Goal: Task Accomplishment & Management: Use online tool/utility

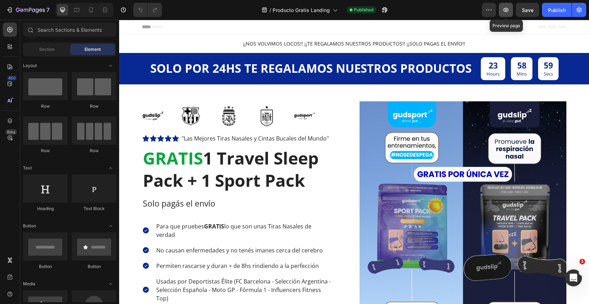
click at [508, 11] on icon "button" at bounding box center [505, 9] width 7 height 7
click at [494, 12] on button "button" at bounding box center [489, 10] width 14 height 14
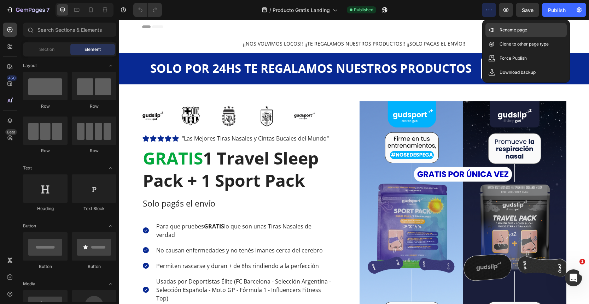
click at [496, 28] on div "Rename page" at bounding box center [525, 30] width 81 height 14
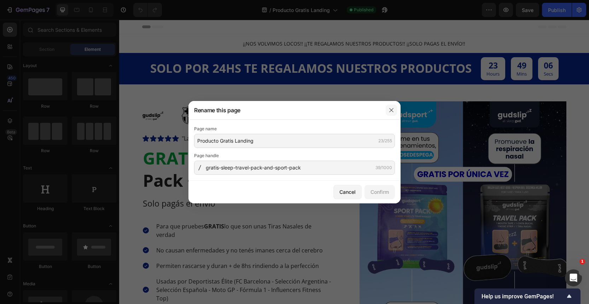
click at [391, 108] on icon "button" at bounding box center [391, 110] width 6 height 6
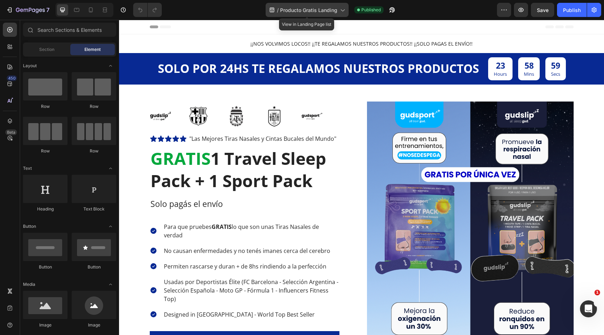
click at [334, 8] on span "Producto Gratis Landing" at bounding box center [308, 9] width 57 height 7
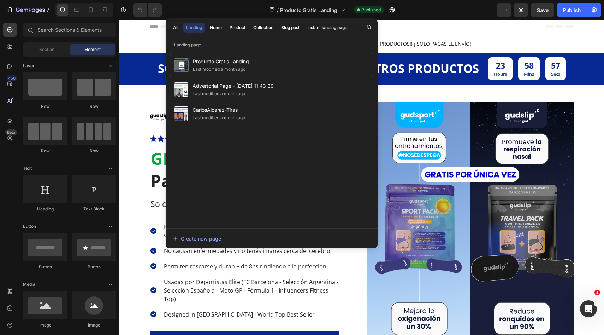
click at [409, 31] on div "Header" at bounding box center [362, 27] width 424 height 14
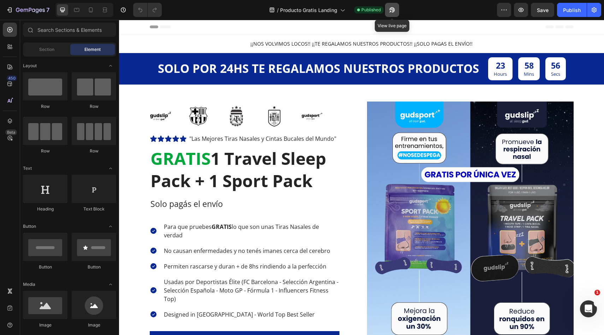
click at [391, 13] on icon "button" at bounding box center [392, 9] width 7 height 7
